Goal: Task Accomplishment & Management: Manage account settings

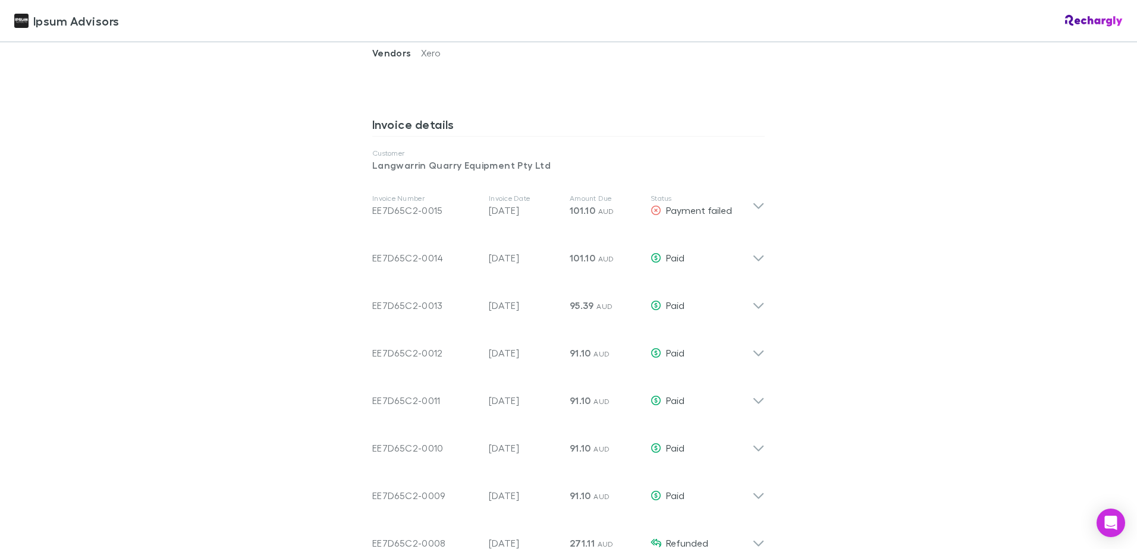
scroll to position [535, 0]
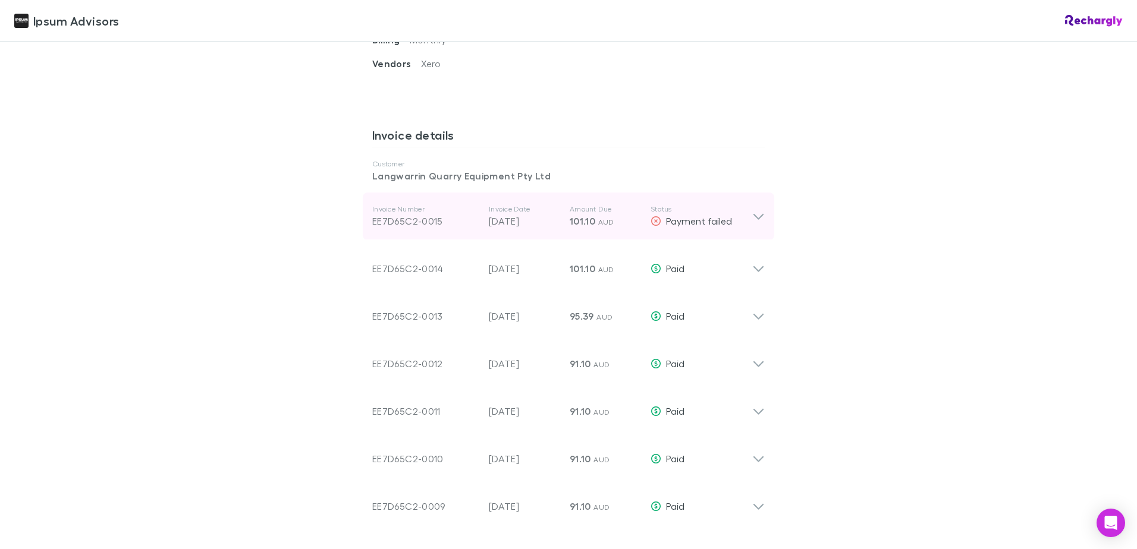
click at [761, 215] on div "Invoice Number EE7D65C2-0015 Invoice Date 30 Sep 2025 Amount Due 101.10 AUD Sta…" at bounding box center [568, 217] width 411 height 48
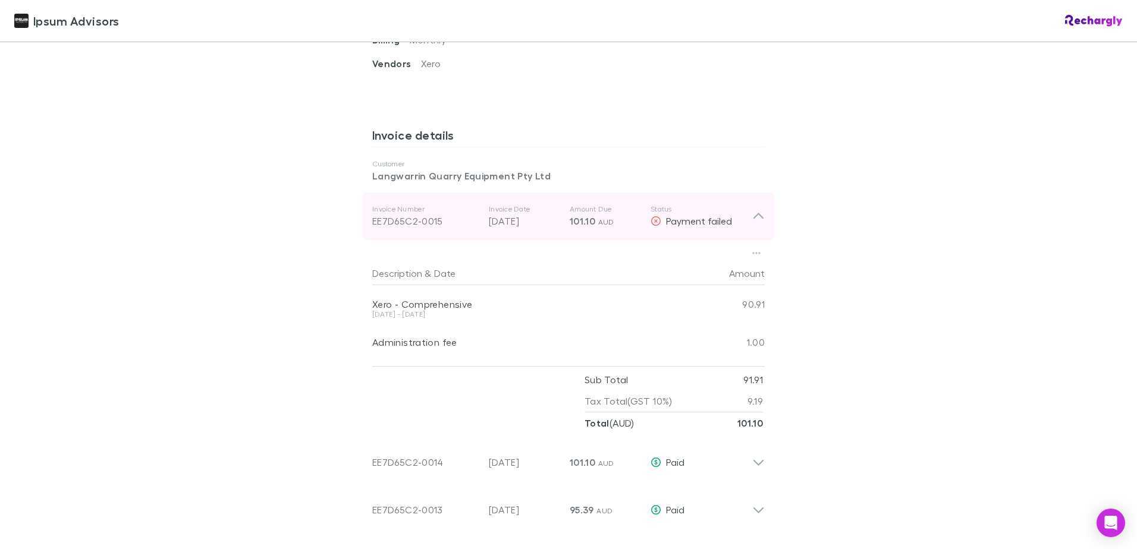
click at [761, 215] on div "Invoice Number EE7D65C2-0015 Invoice Date 30 Sep 2025 Amount Due 101.10 AUD Sta…" at bounding box center [568, 217] width 411 height 48
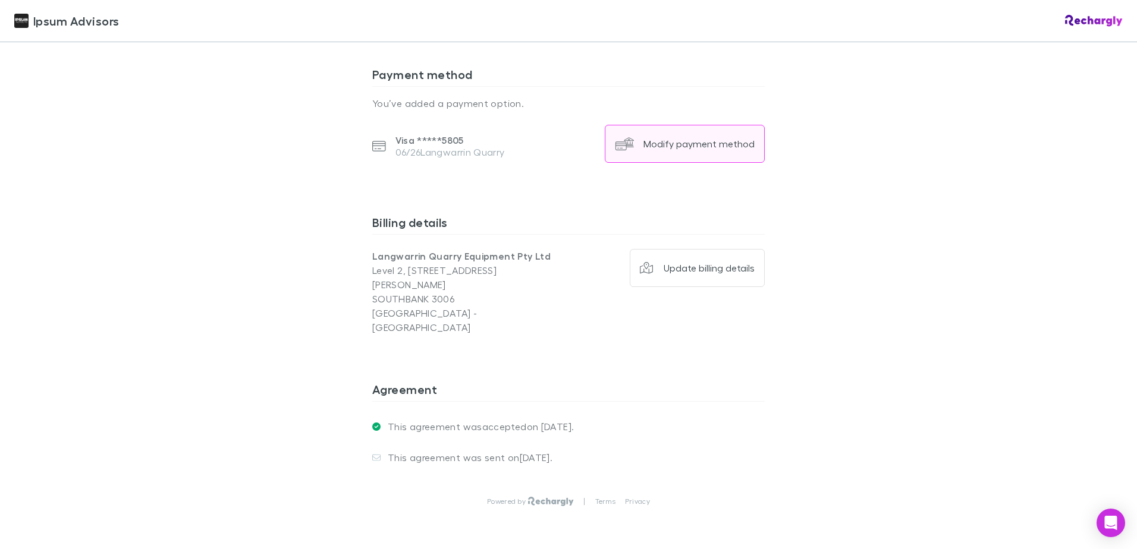
scroll to position [1427, 0]
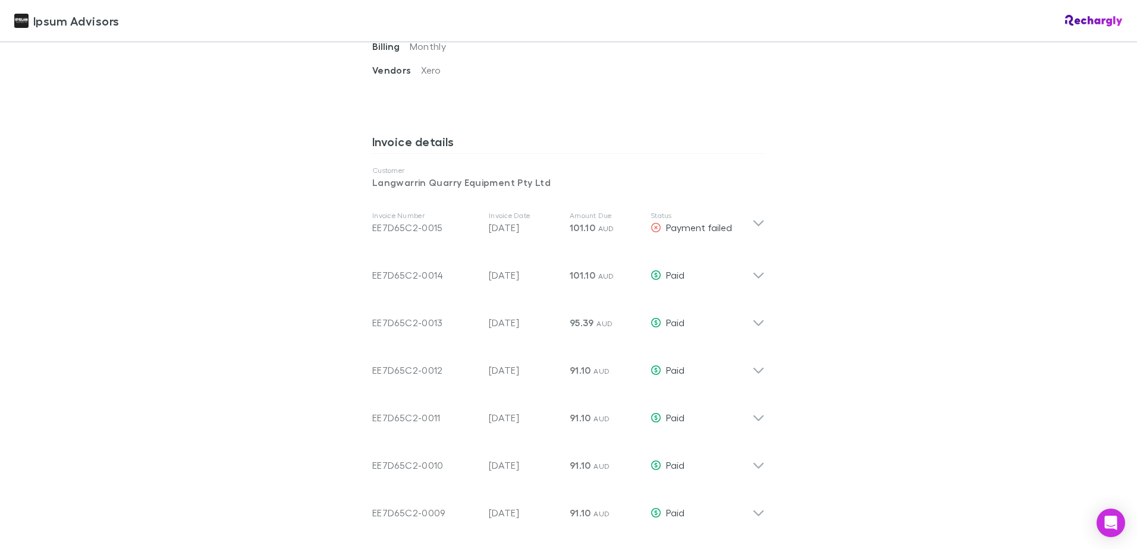
scroll to position [535, 0]
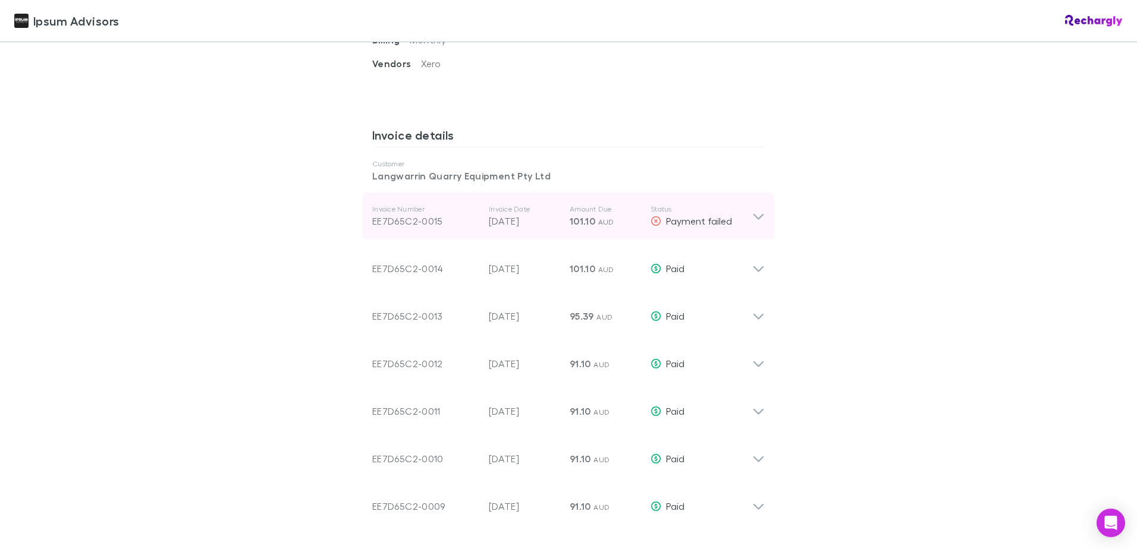
click at [756, 226] on div "Invoice Number EE7D65C2-0015 Invoice Date 30 Sep 2025 Amount Due 101.10 AUD Sta…" at bounding box center [568, 217] width 411 height 48
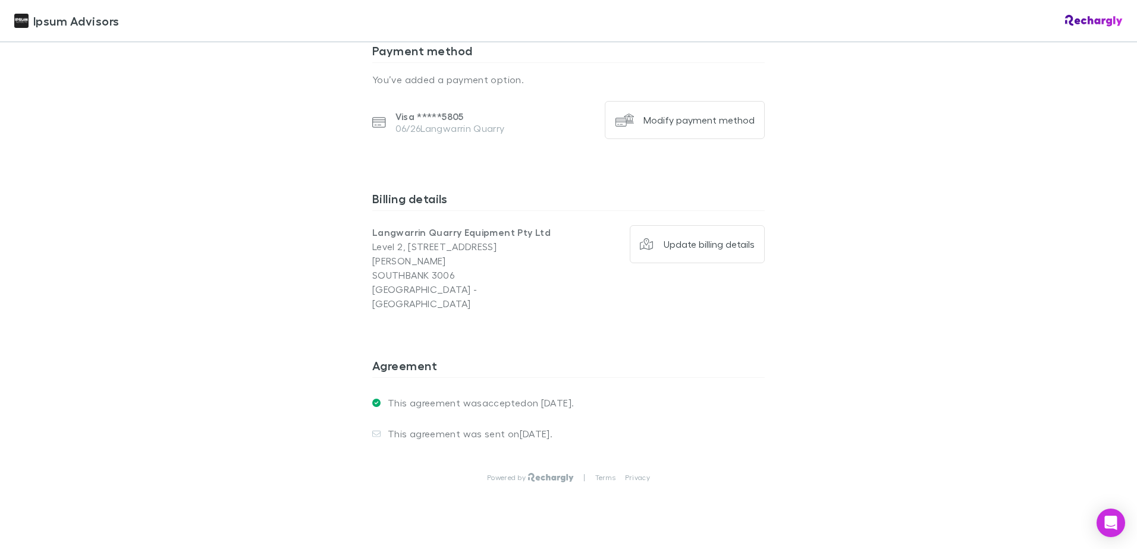
scroll to position [1579, 0]
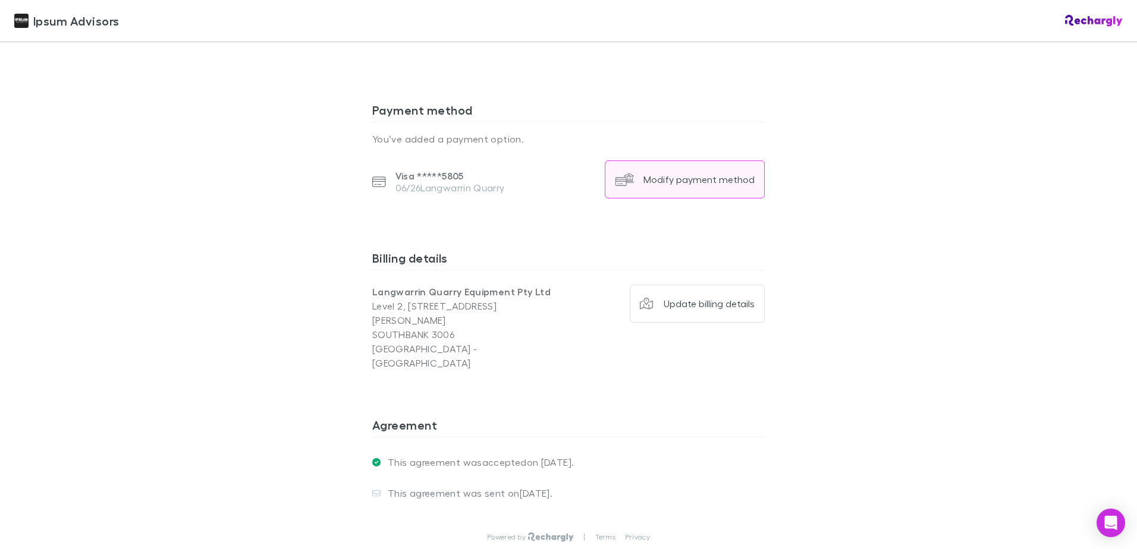
click at [716, 182] on div "Modify payment method" at bounding box center [698, 180] width 111 height 12
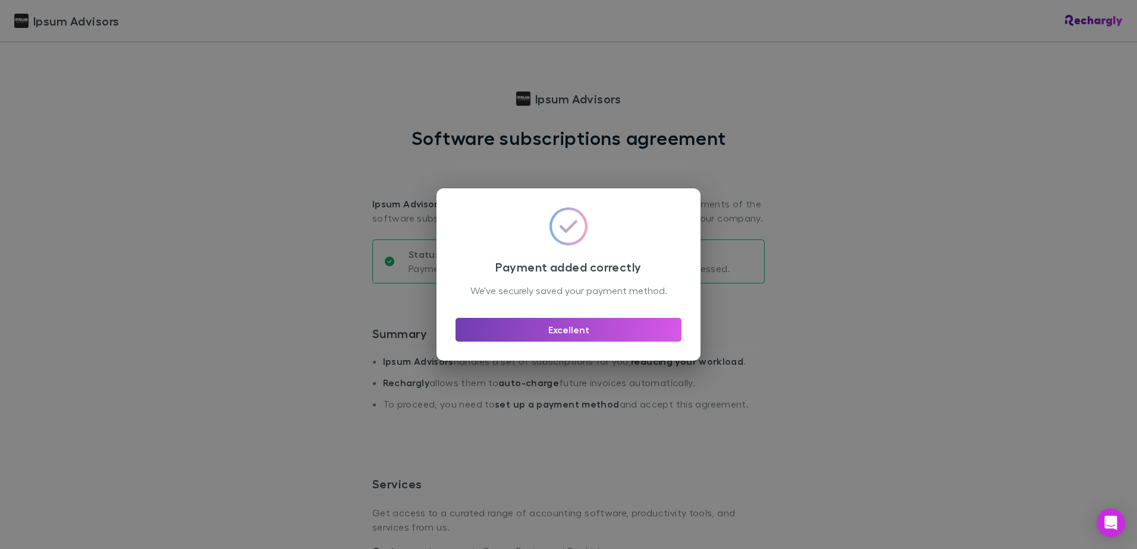
click at [596, 337] on button "Excellent" at bounding box center [568, 330] width 226 height 24
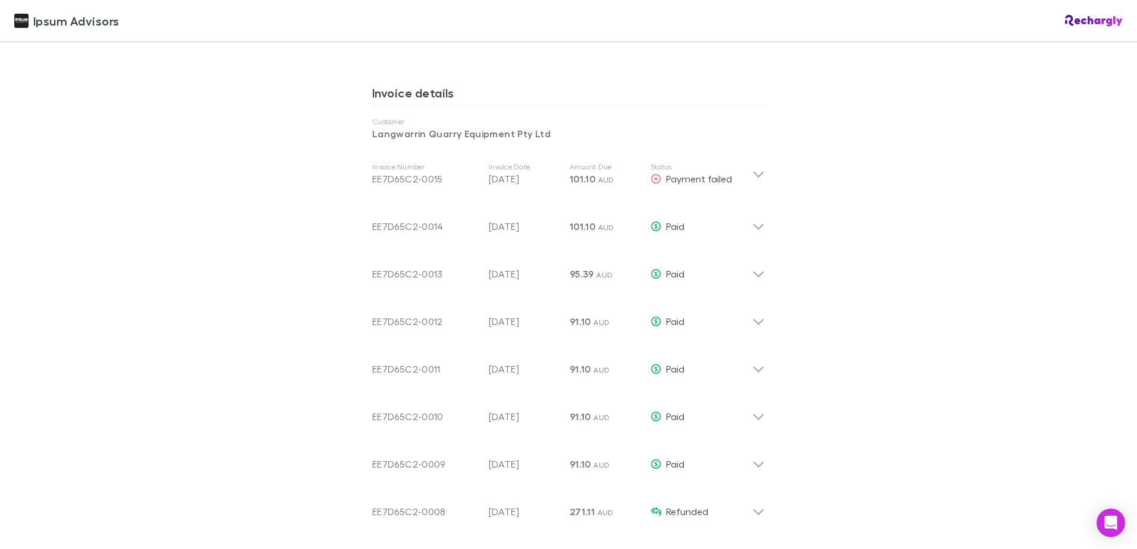
scroll to position [594, 0]
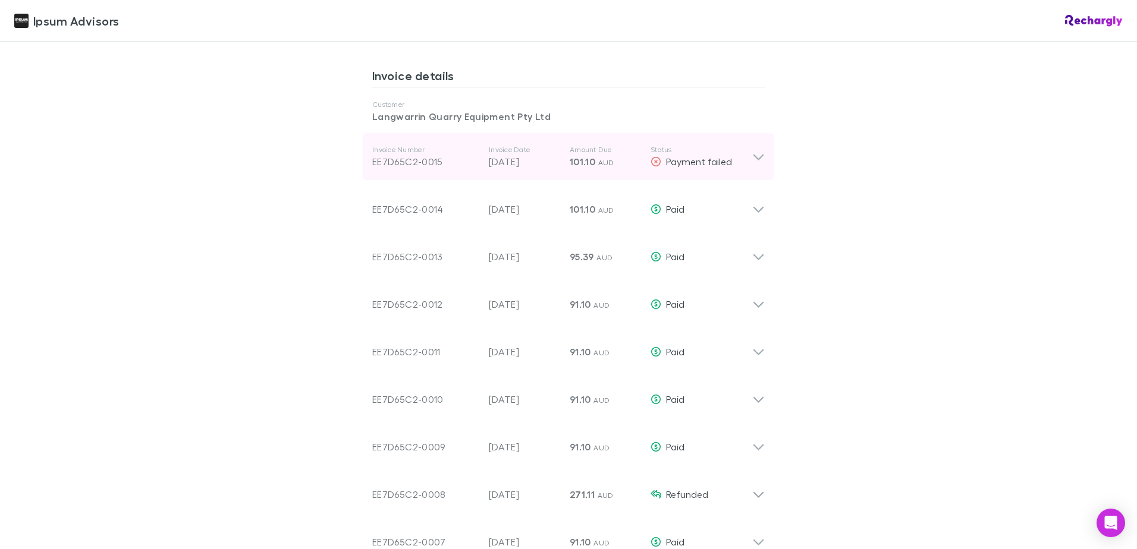
click at [759, 158] on icon at bounding box center [758, 157] width 12 height 14
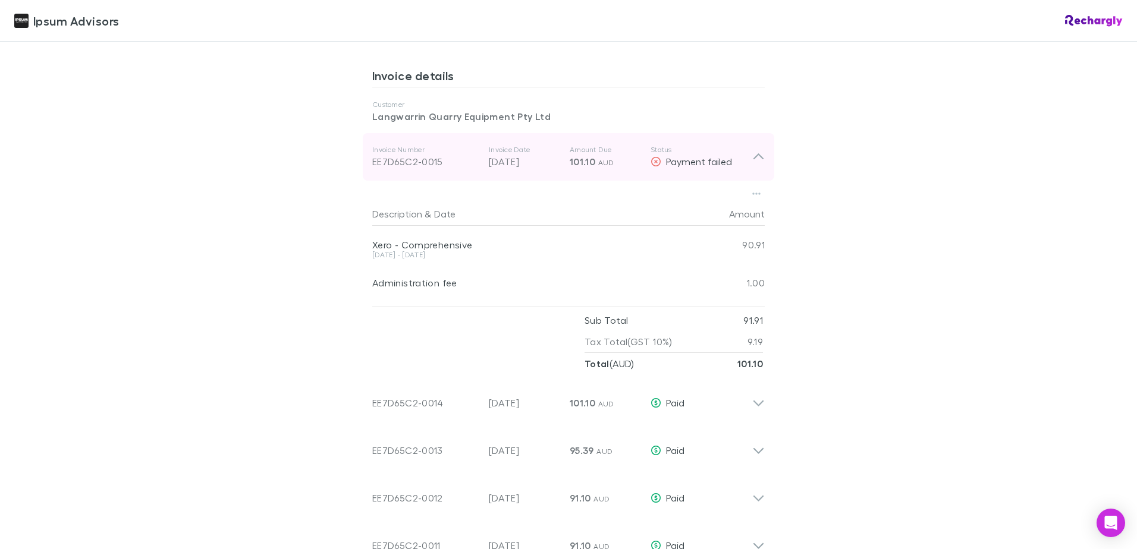
click at [740, 154] on p "Status" at bounding box center [701, 150] width 102 height 10
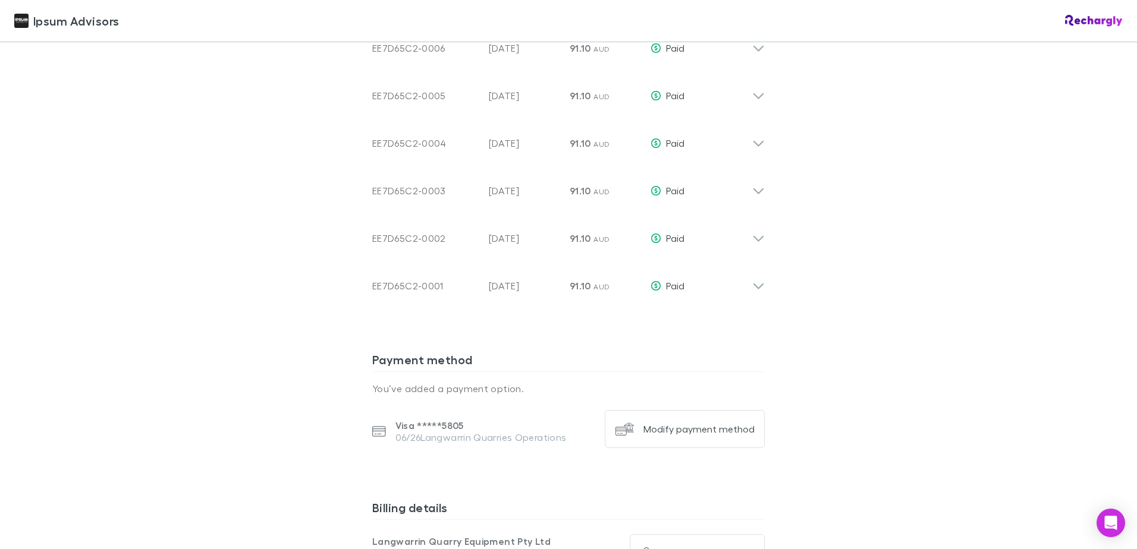
scroll to position [1189, 0]
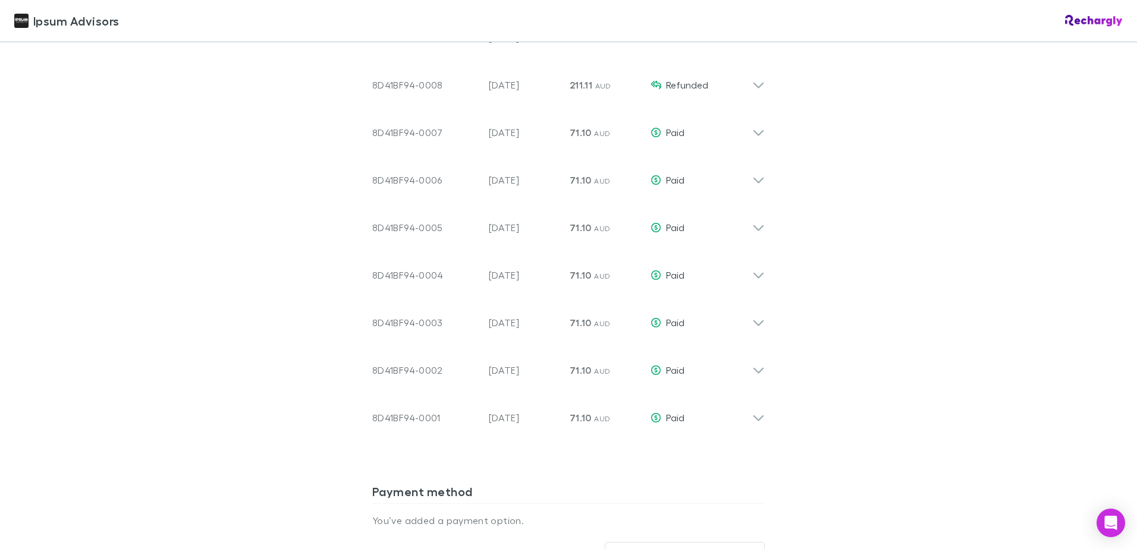
scroll to position [1070, 0]
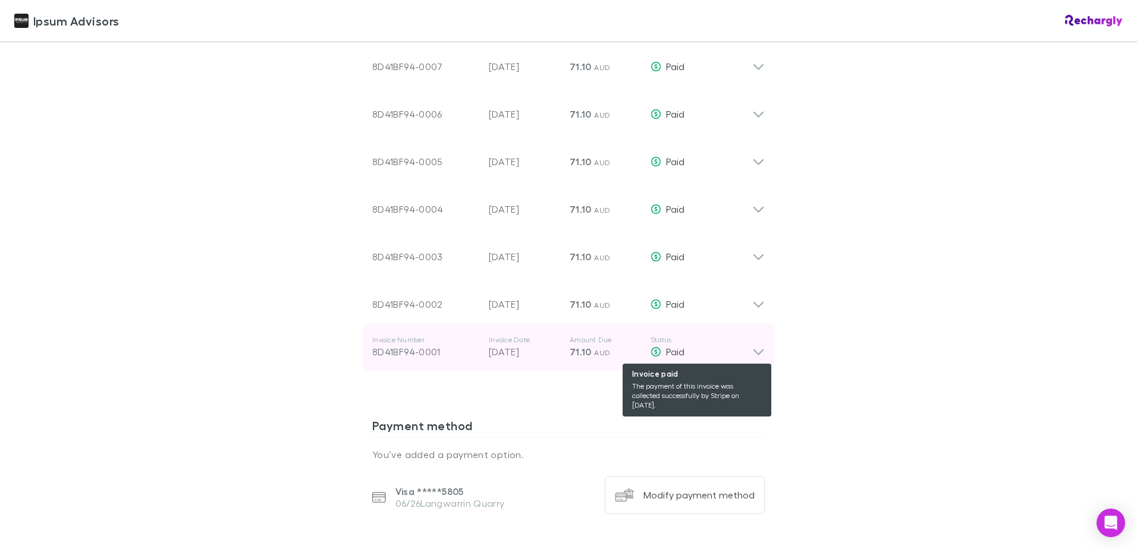
click at [746, 356] on div "Paid" at bounding box center [701, 352] width 102 height 14
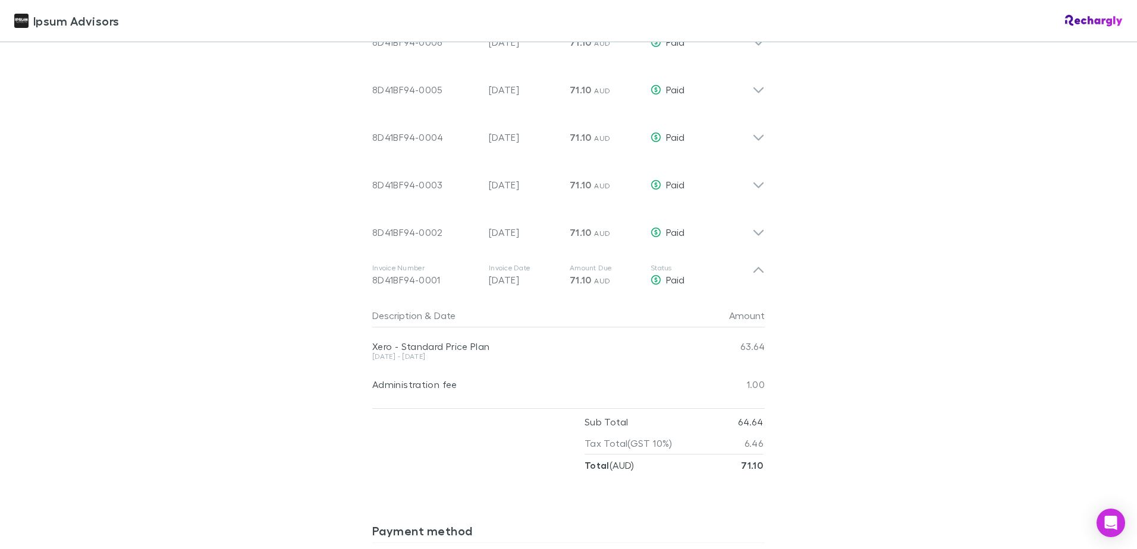
scroll to position [1248, 0]
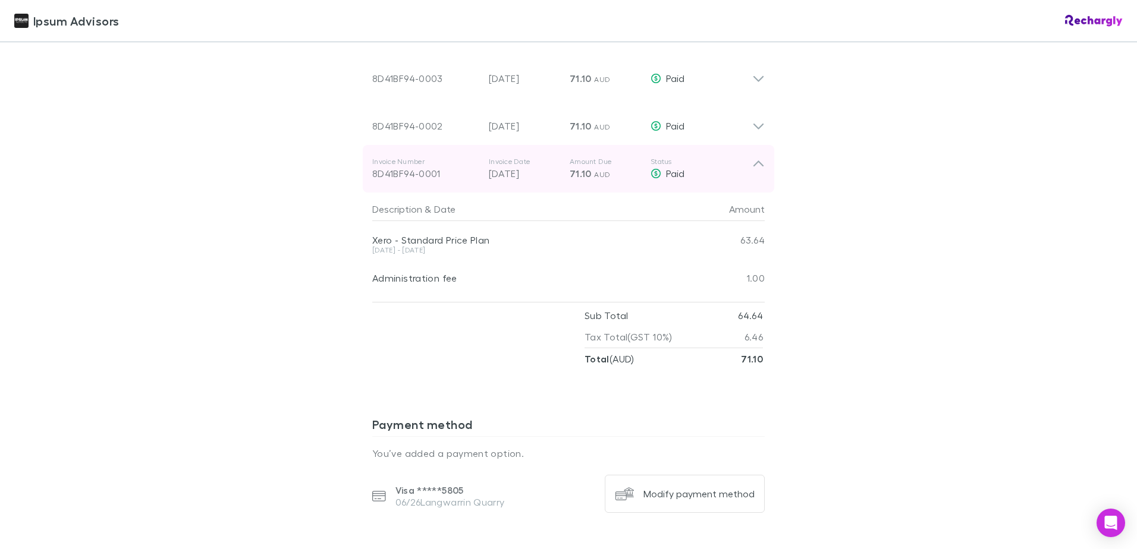
click at [752, 168] on icon at bounding box center [758, 169] width 12 height 24
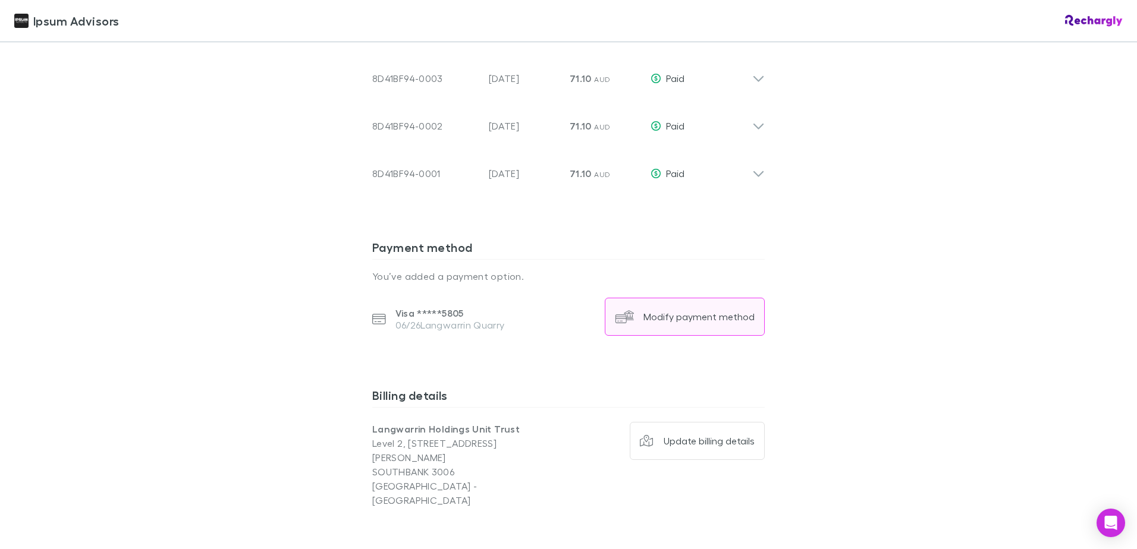
click at [690, 316] on div "Modify payment method" at bounding box center [698, 317] width 111 height 12
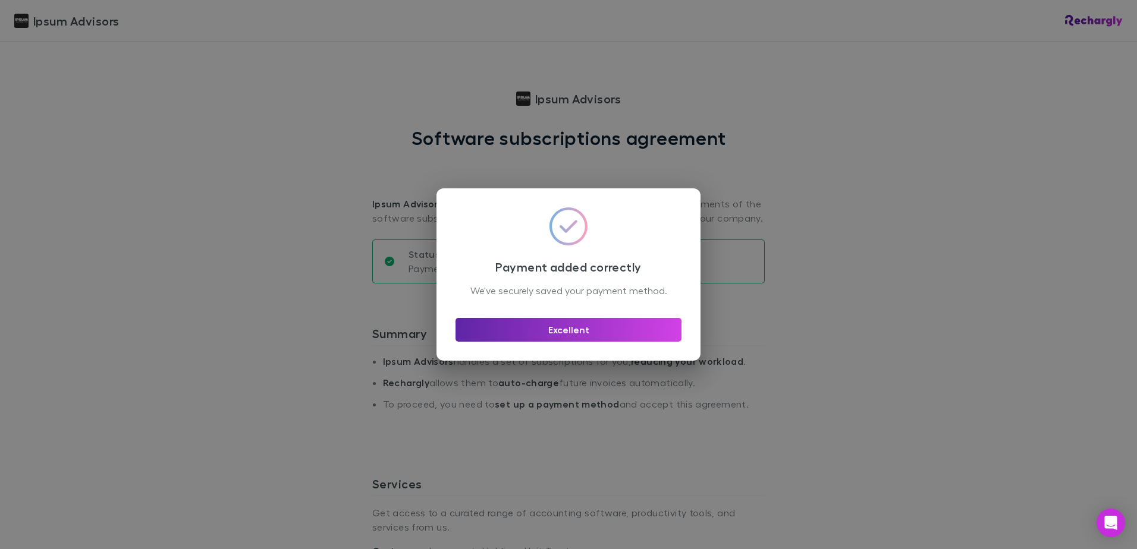
click at [104, 263] on div "Payment added correctly We've securely saved your payment method. Excellent" at bounding box center [568, 274] width 1137 height 549
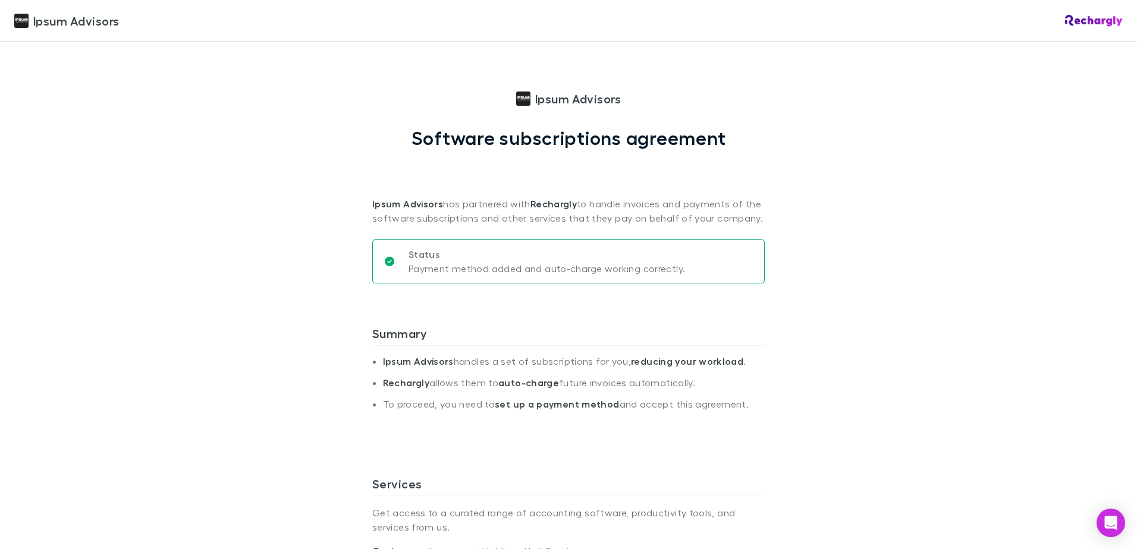
click at [1124, 234] on div "Ipsum Advisors Ipsum Advisors Software subscriptions agreement Ipsum Advisors h…" at bounding box center [568, 274] width 1137 height 549
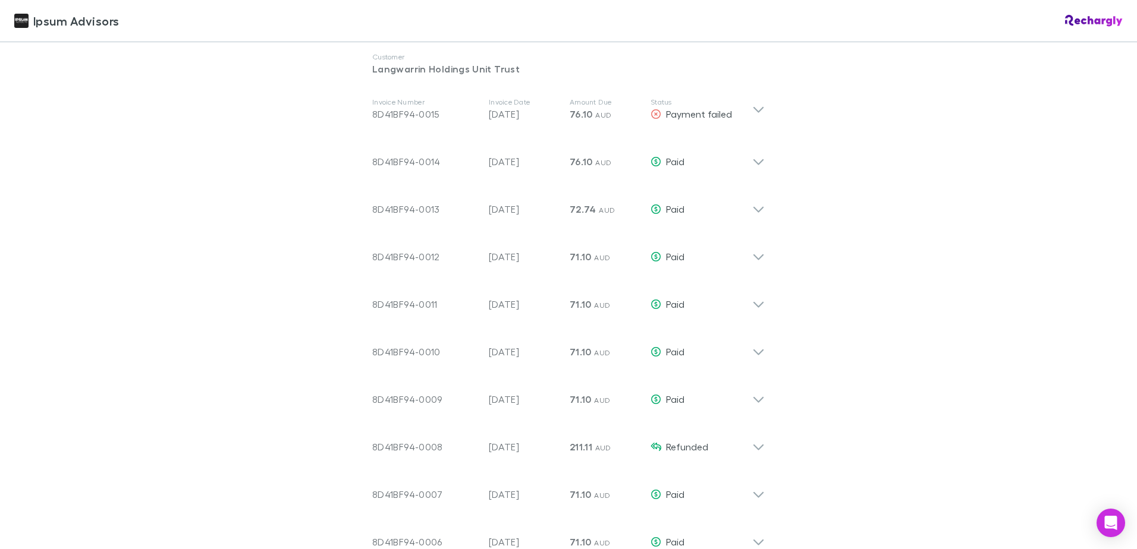
scroll to position [654, 0]
